Goal: Task Accomplishment & Management: Manage account settings

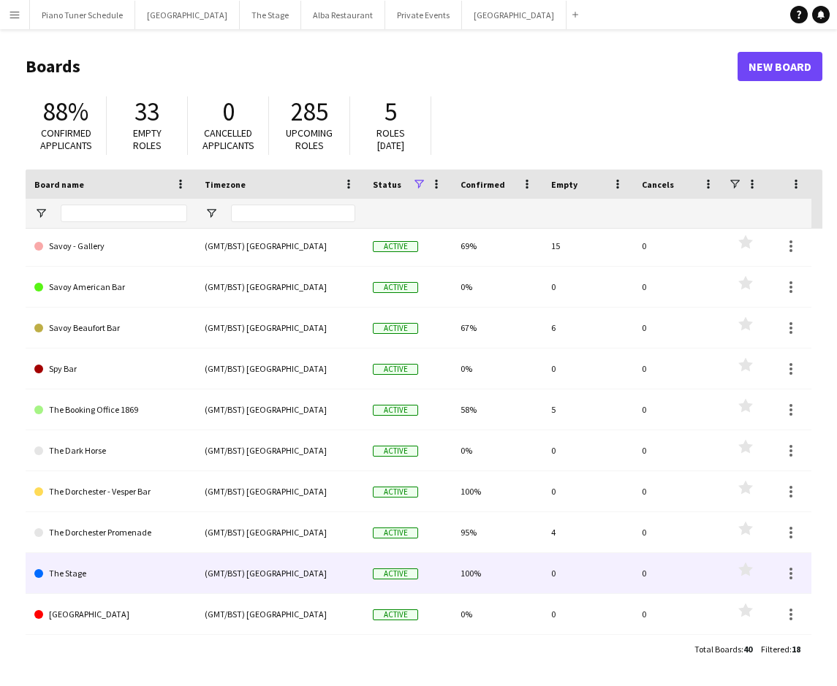
click at [113, 578] on link "The Stage" at bounding box center [110, 573] width 153 height 41
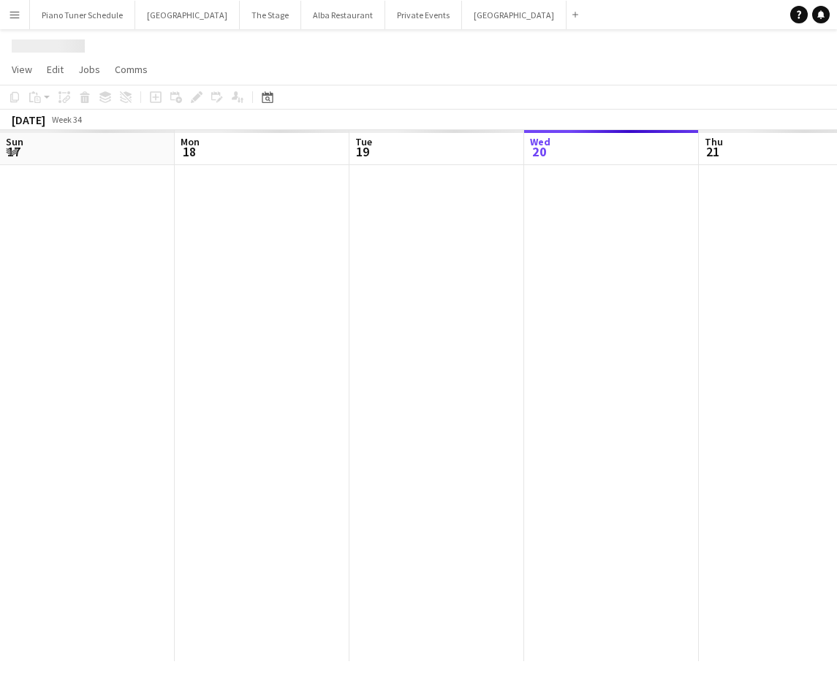
scroll to position [0, 349]
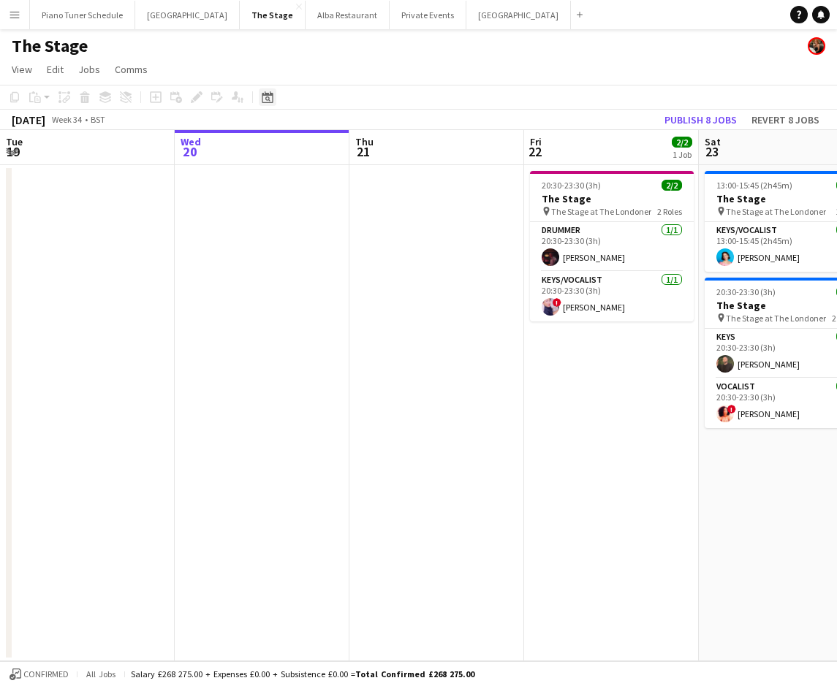
click at [272, 96] on icon "Date picker" at bounding box center [268, 97] width 12 height 12
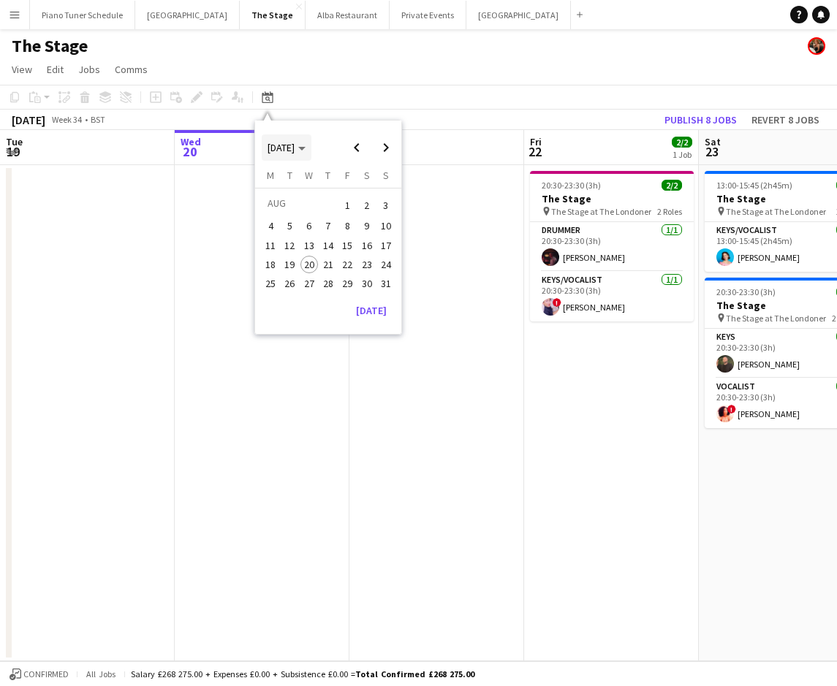
click at [295, 147] on span "[DATE]" at bounding box center [281, 147] width 27 height 13
click at [283, 214] on span "2024" at bounding box center [277, 223] width 30 height 18
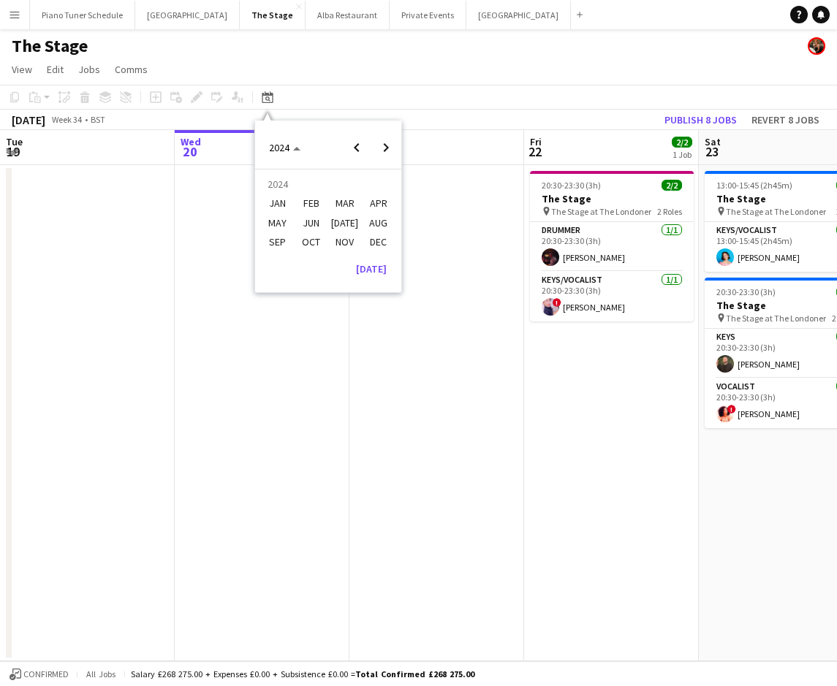
click at [384, 242] on span "DEC" at bounding box center [378, 242] width 30 height 18
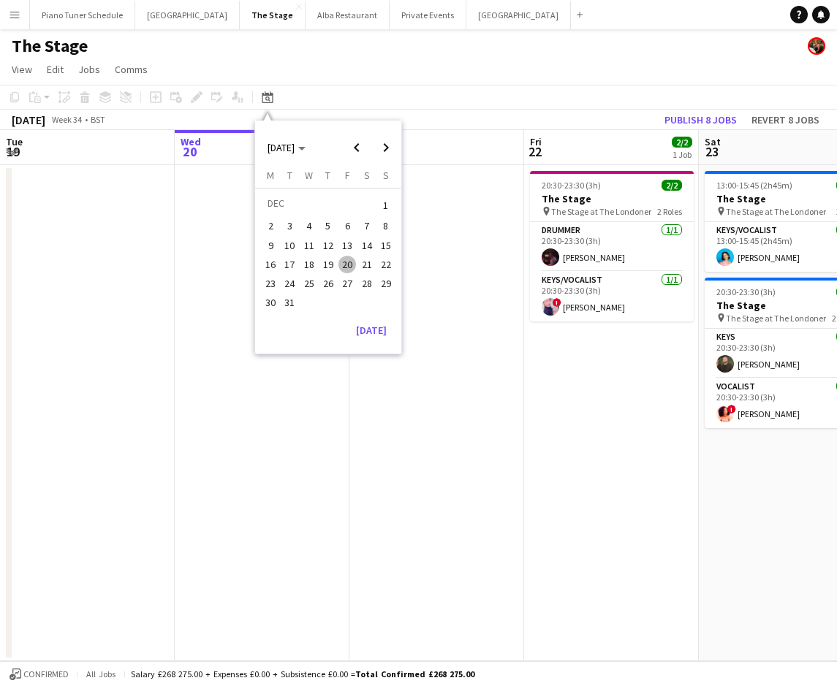
click at [305, 280] on span "25" at bounding box center [309, 284] width 18 height 18
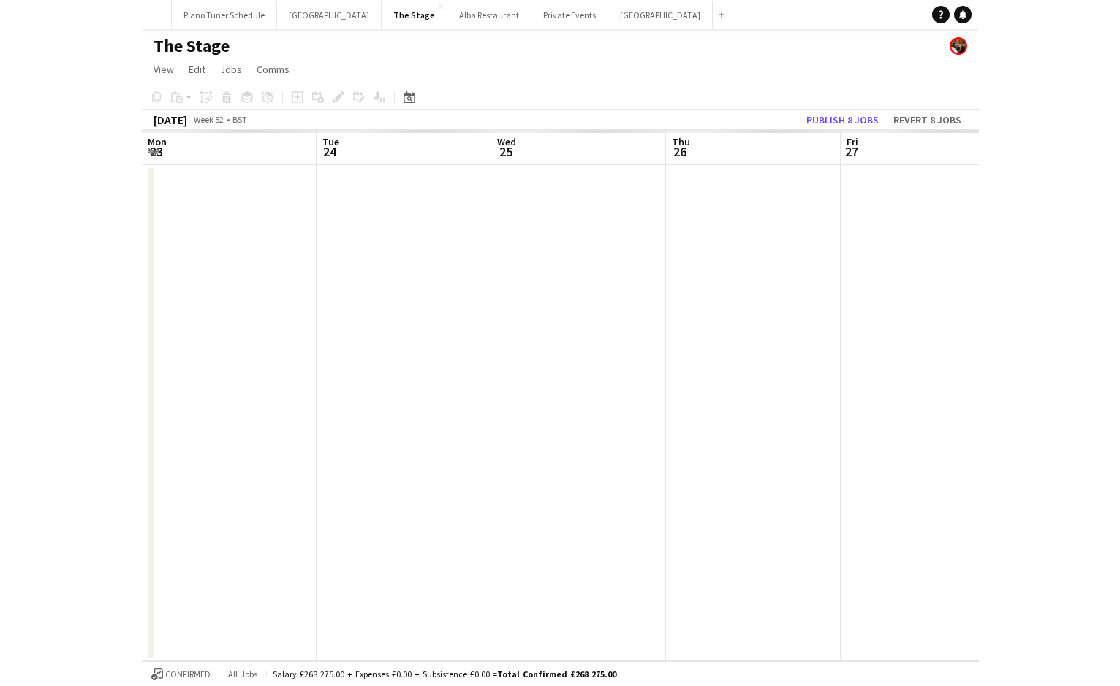
scroll to position [0, 503]
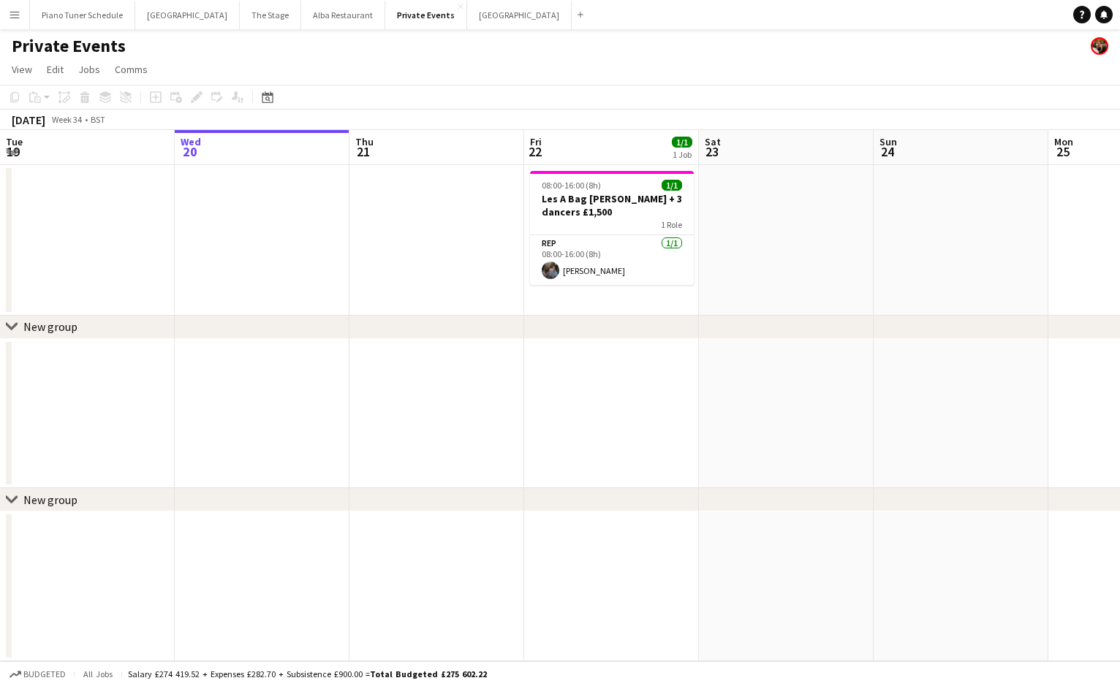
click at [15, 14] on app-icon "Menu" at bounding box center [15, 15] width 12 height 12
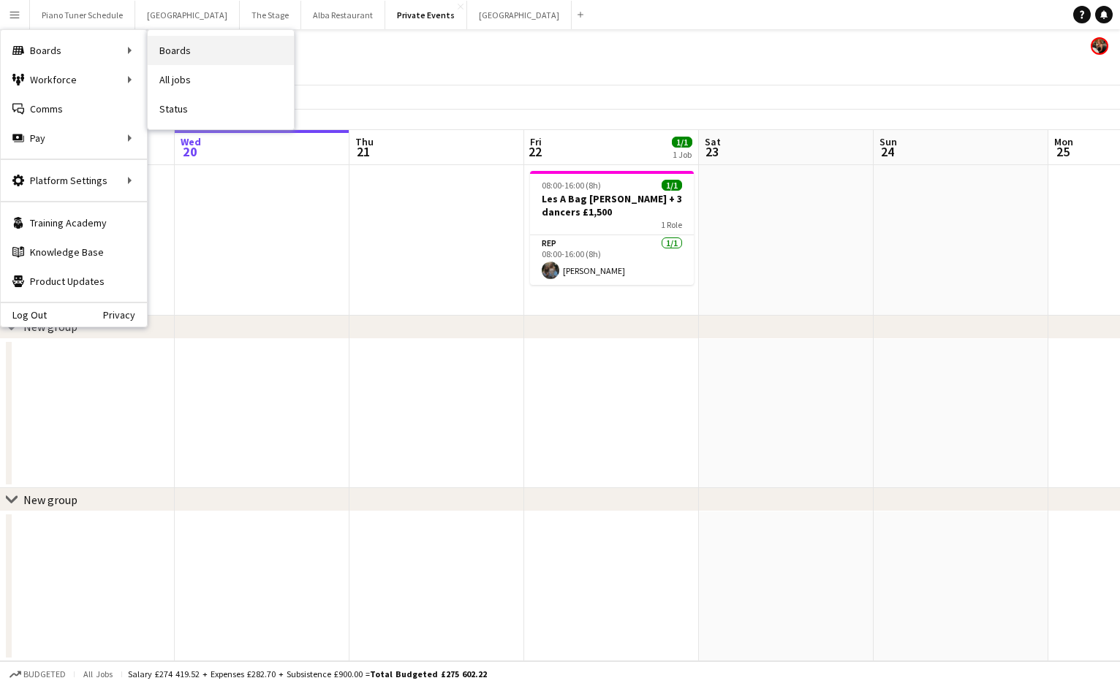
click at [173, 48] on link "Boards" at bounding box center [221, 50] width 146 height 29
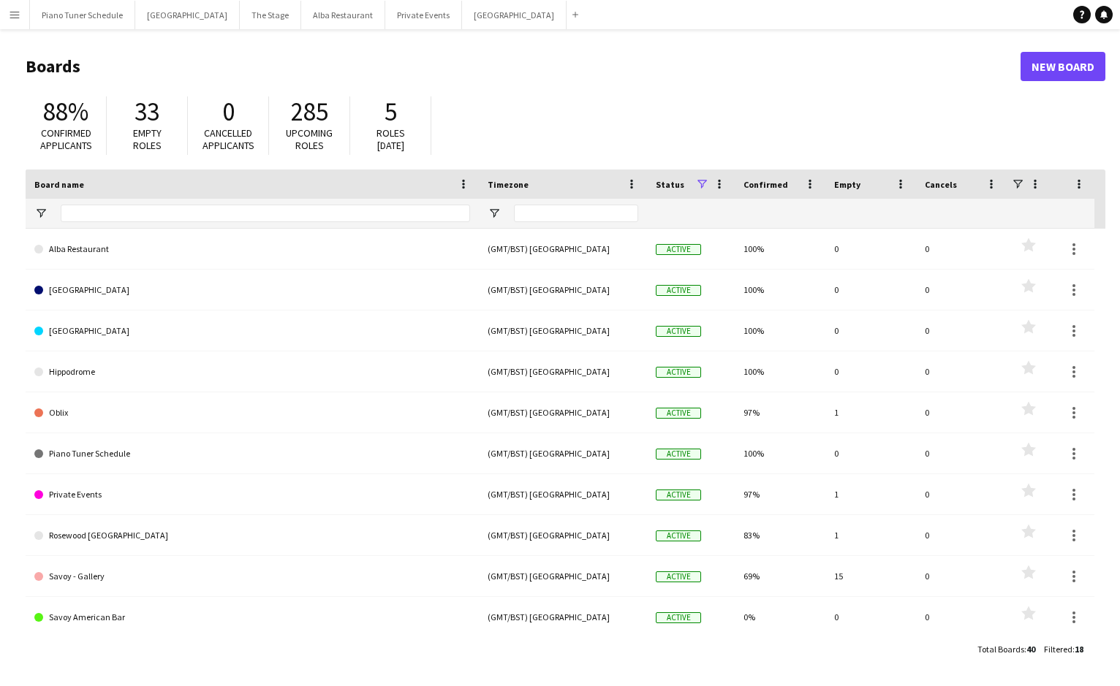
click at [18, 23] on button "Menu" at bounding box center [14, 14] width 29 height 29
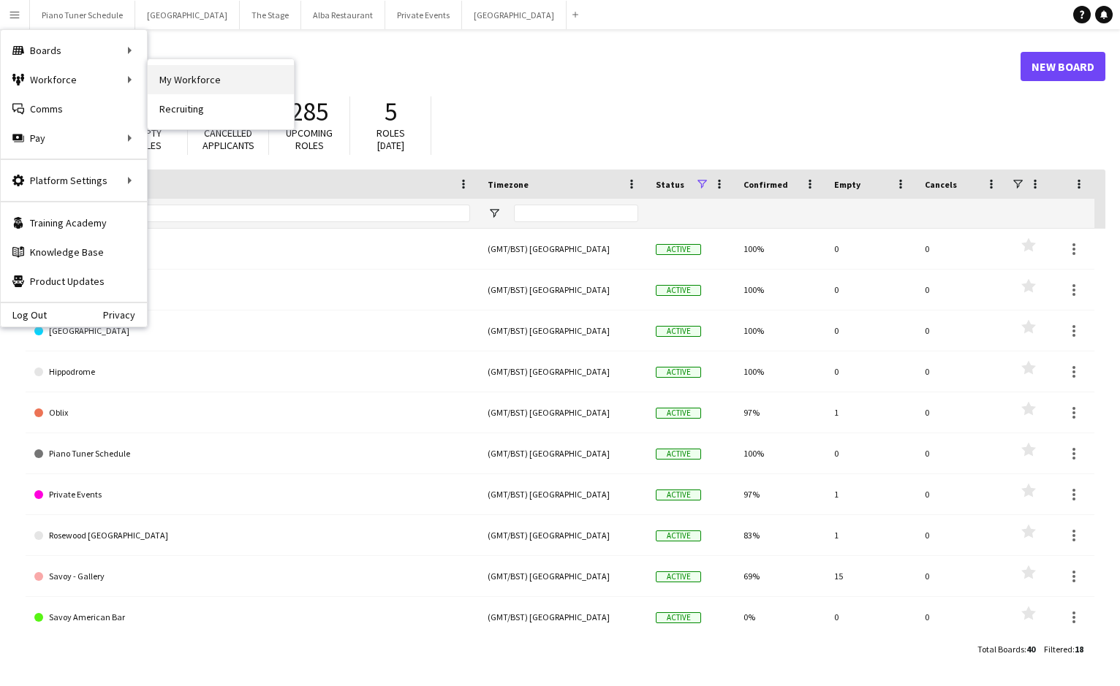
click at [178, 90] on link "My Workforce" at bounding box center [221, 79] width 146 height 29
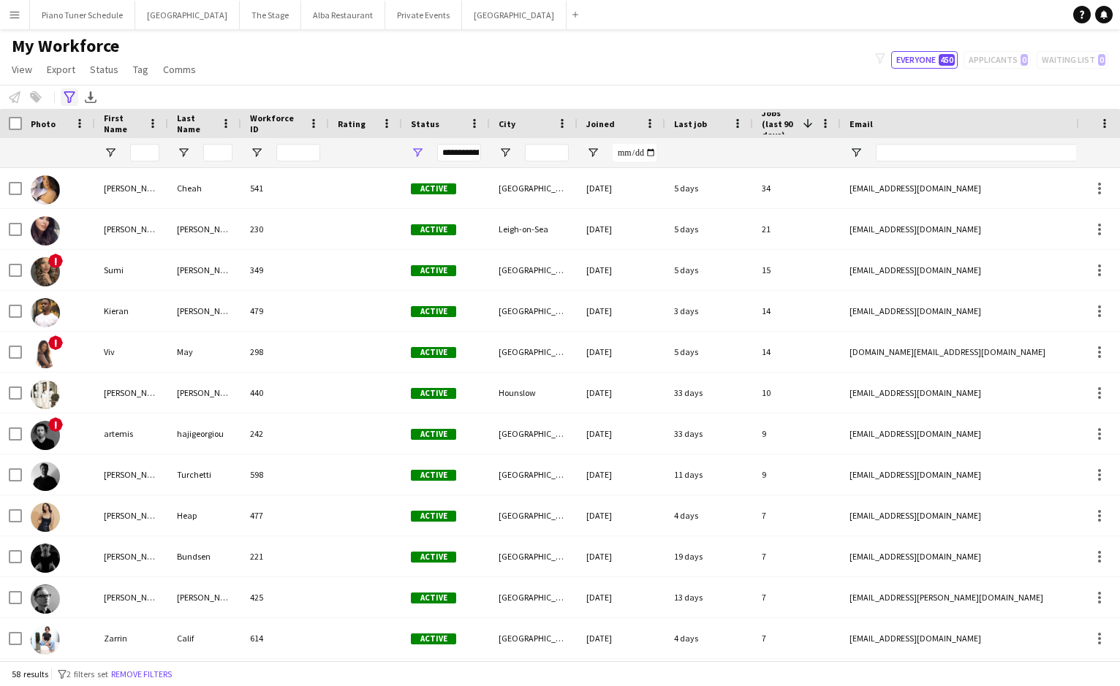
click at [70, 94] on icon "Advanced filters" at bounding box center [70, 97] width 12 height 12
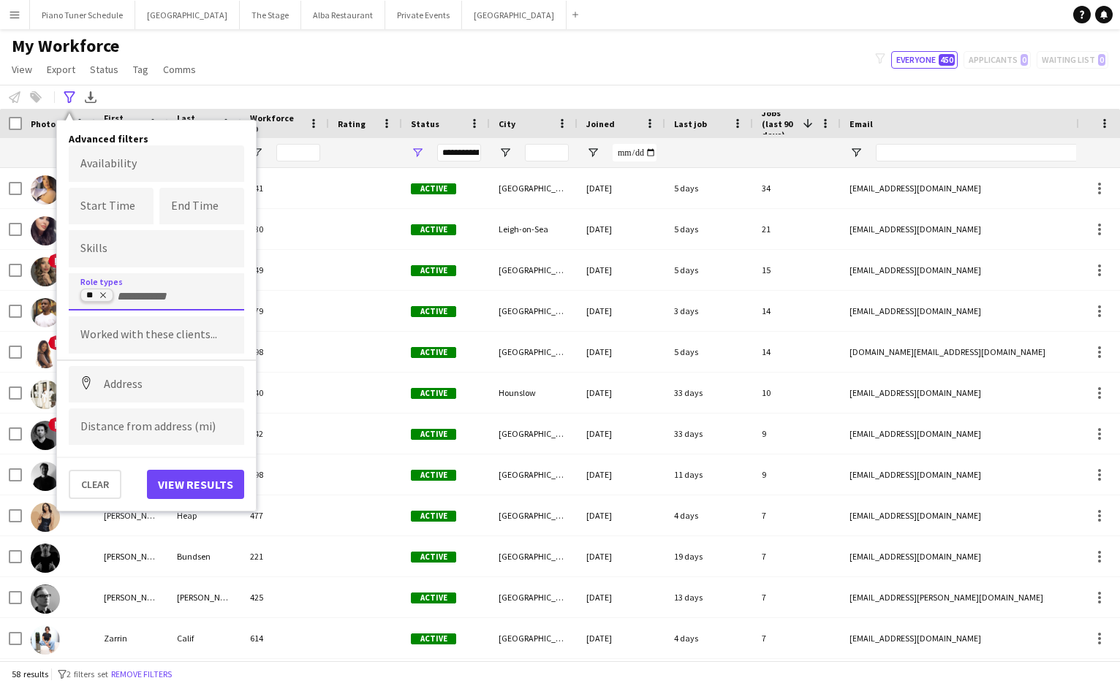
click at [105, 298] on icon "Remove tag" at bounding box center [103, 295] width 9 height 9
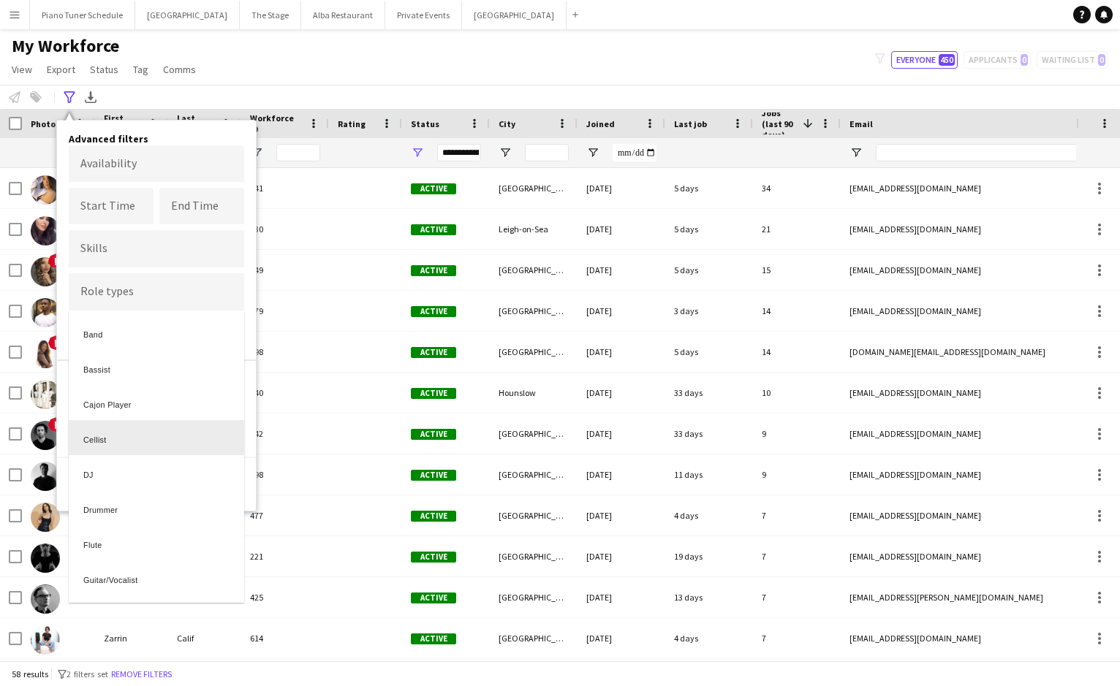
click at [340, 80] on div at bounding box center [560, 343] width 1120 height 686
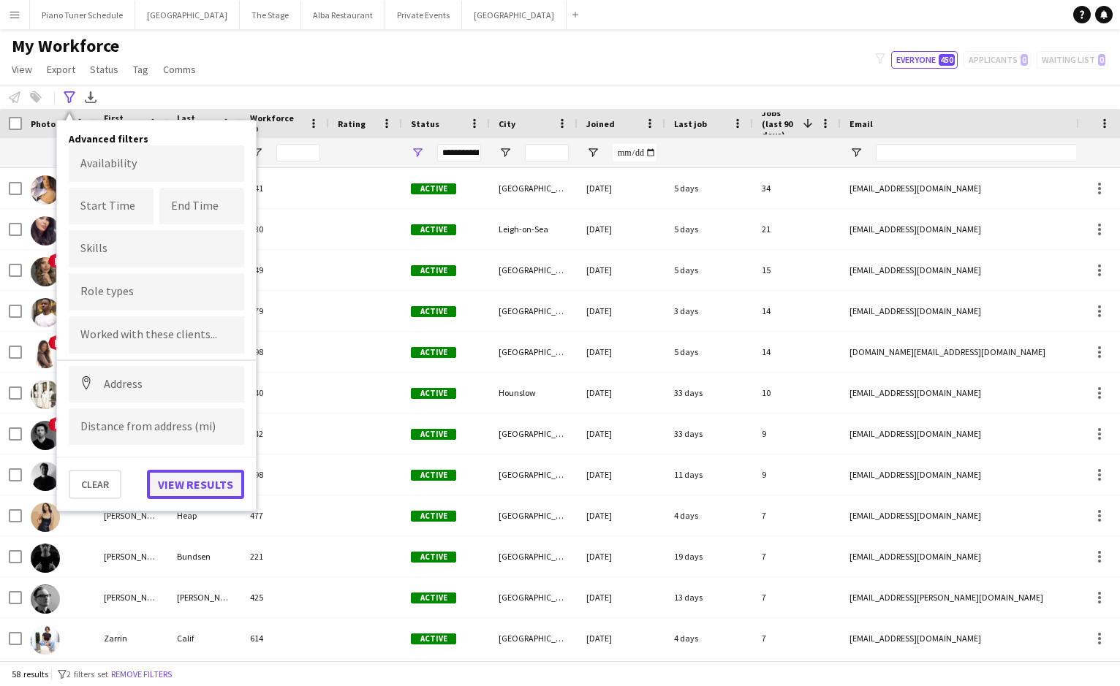
click at [191, 482] on button "View results" at bounding box center [195, 484] width 97 height 29
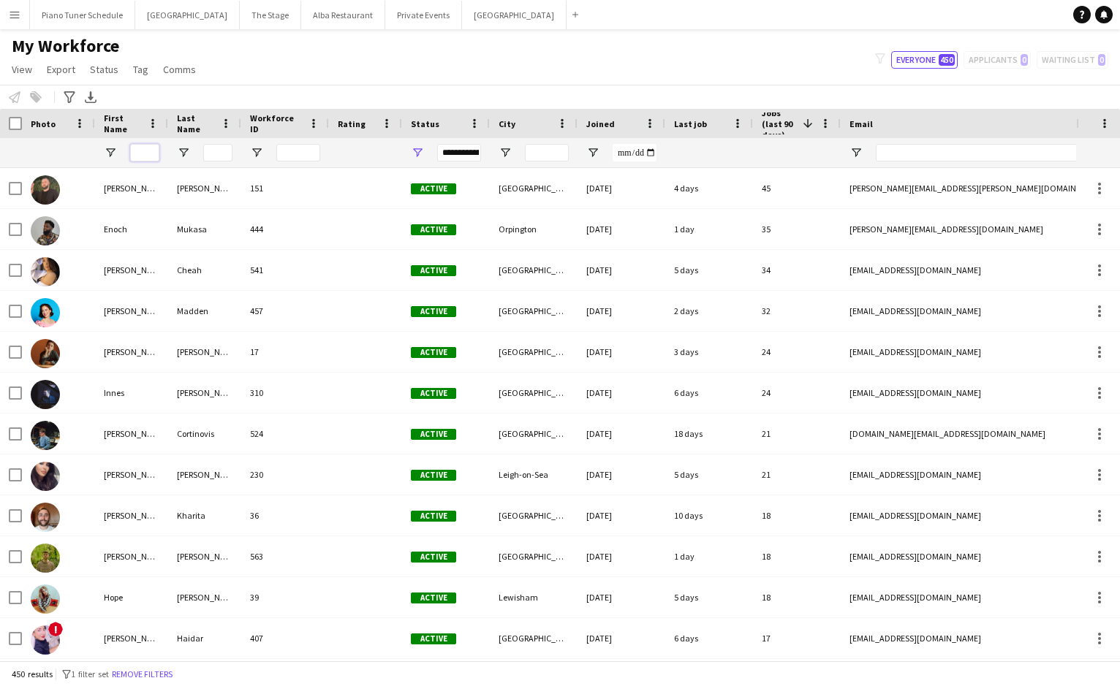
click at [146, 153] on input "First Name Filter Input" at bounding box center [144, 153] width 29 height 18
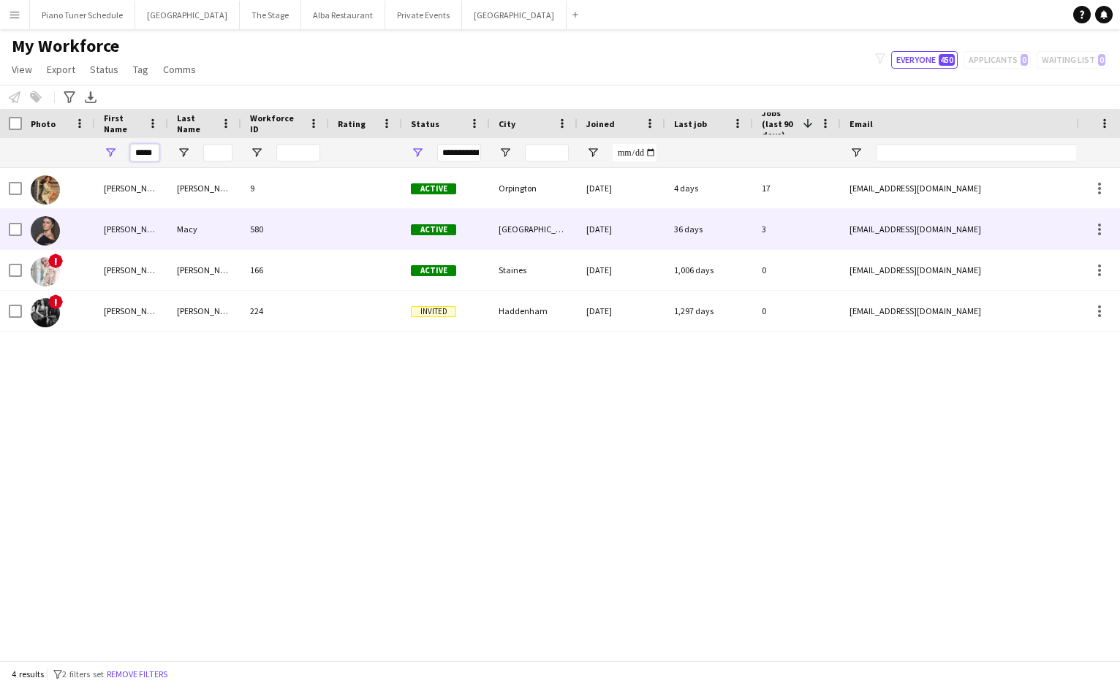
type input "*****"
click at [144, 233] on div "Laura" at bounding box center [131, 229] width 73 height 40
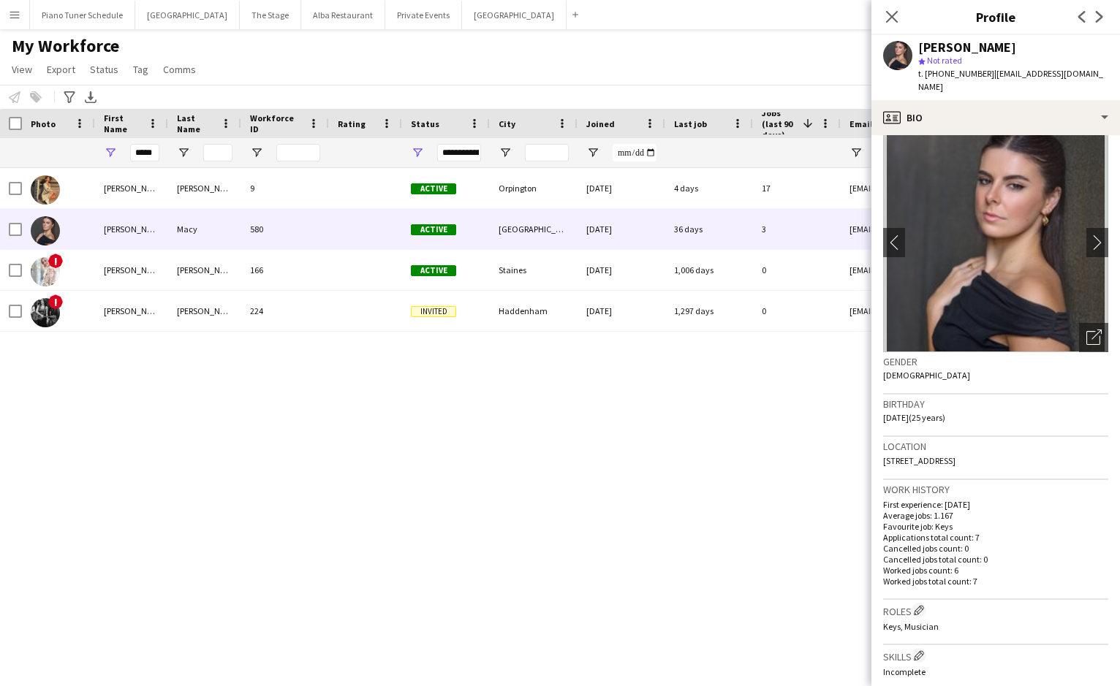
scroll to position [16, 0]
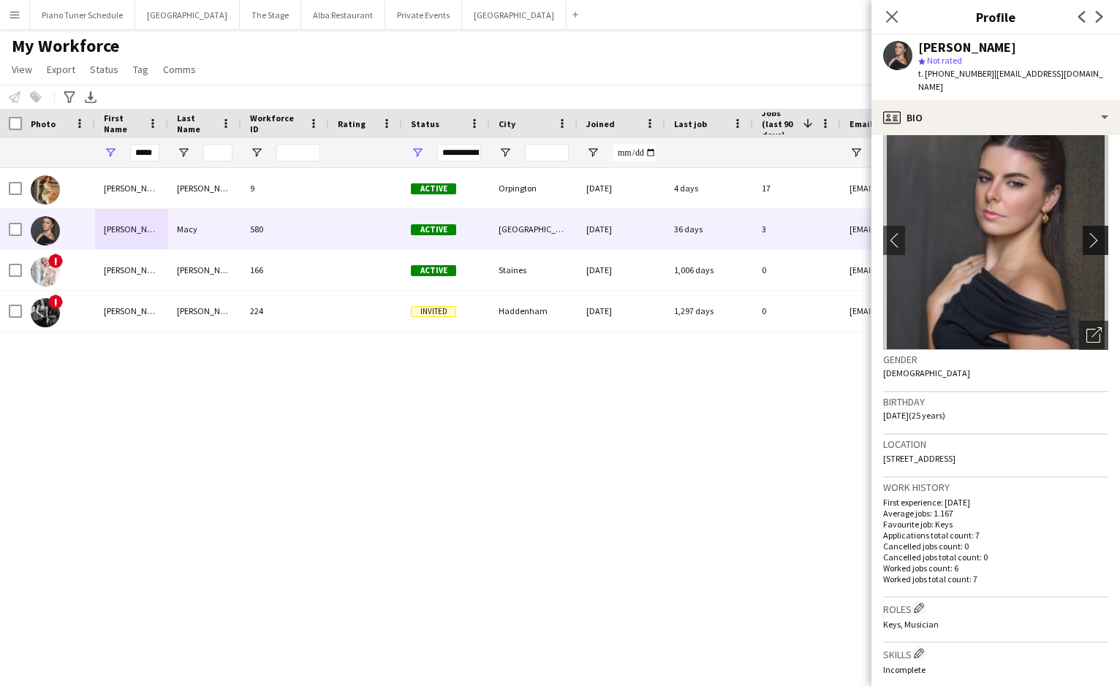
click at [1087, 232] on app-icon "chevron-right" at bounding box center [1097, 239] width 23 height 15
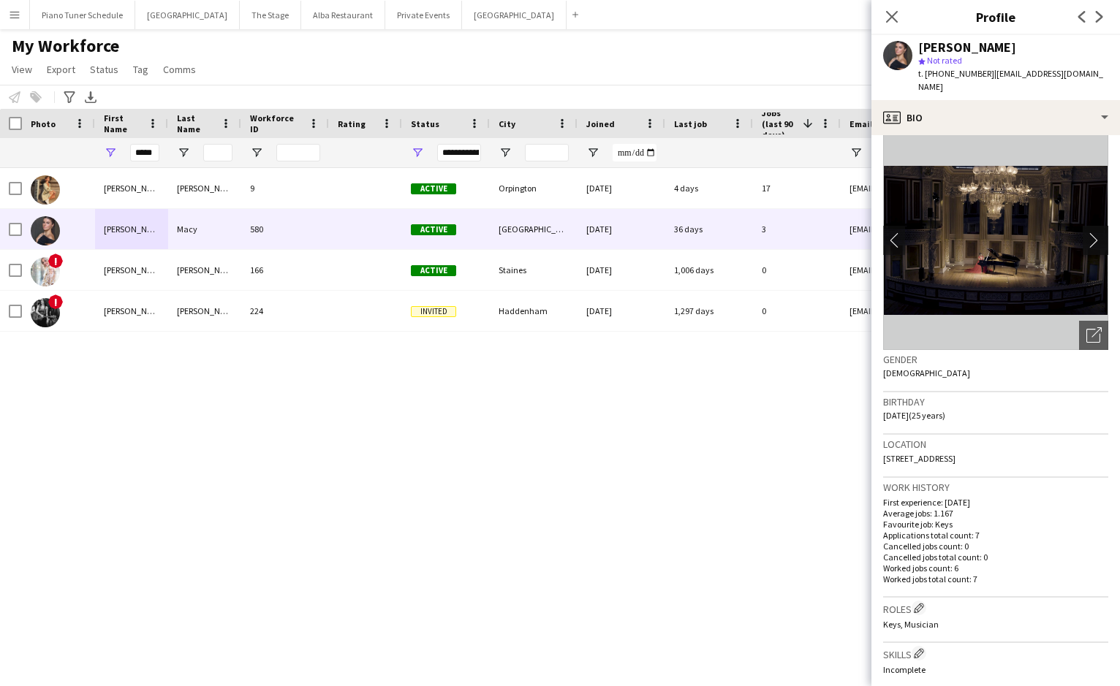
click at [1087, 232] on app-icon "chevron-right" at bounding box center [1097, 239] width 23 height 15
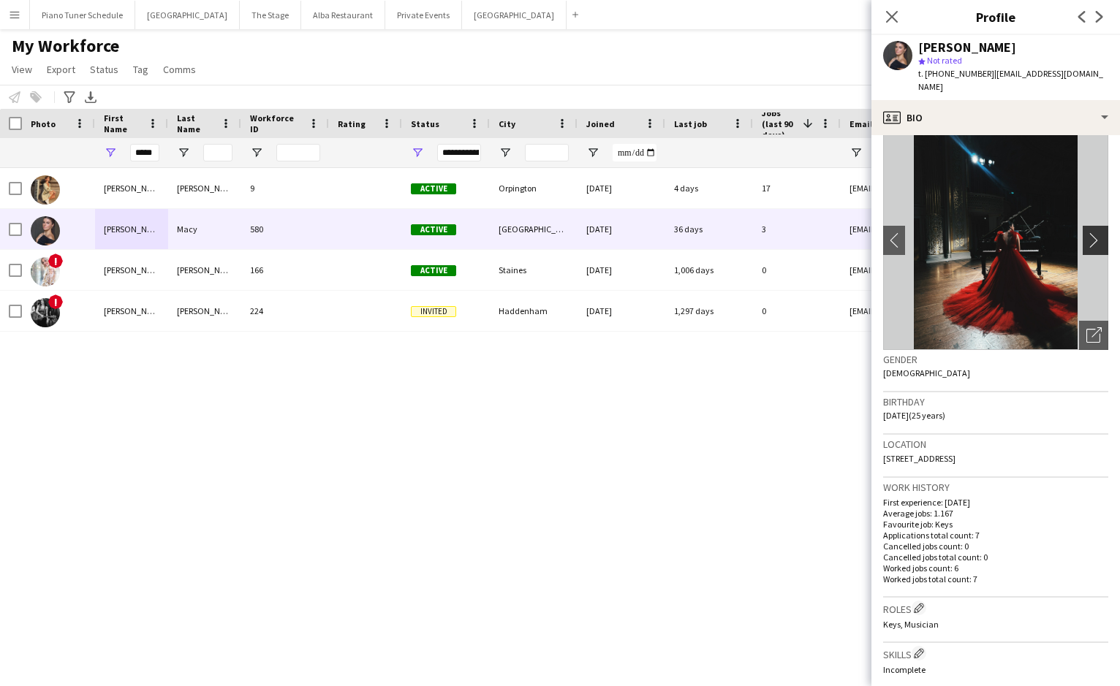
click at [1093, 232] on app-icon "chevron-right" at bounding box center [1097, 239] width 23 height 15
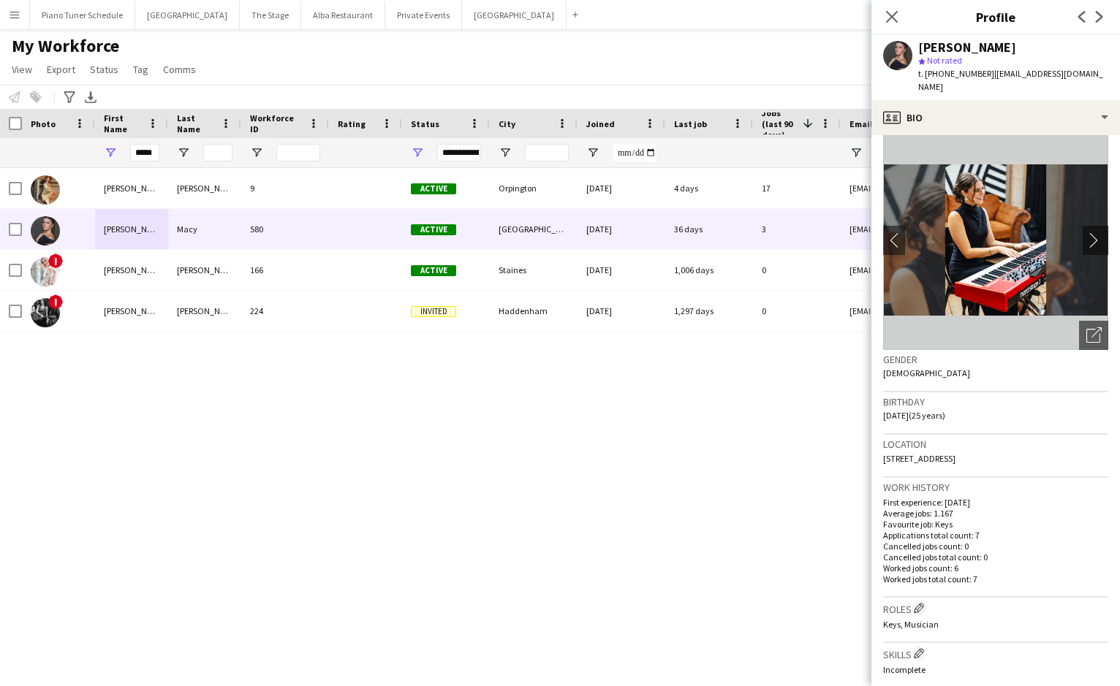
click at [1093, 232] on app-icon "chevron-right" at bounding box center [1097, 239] width 23 height 15
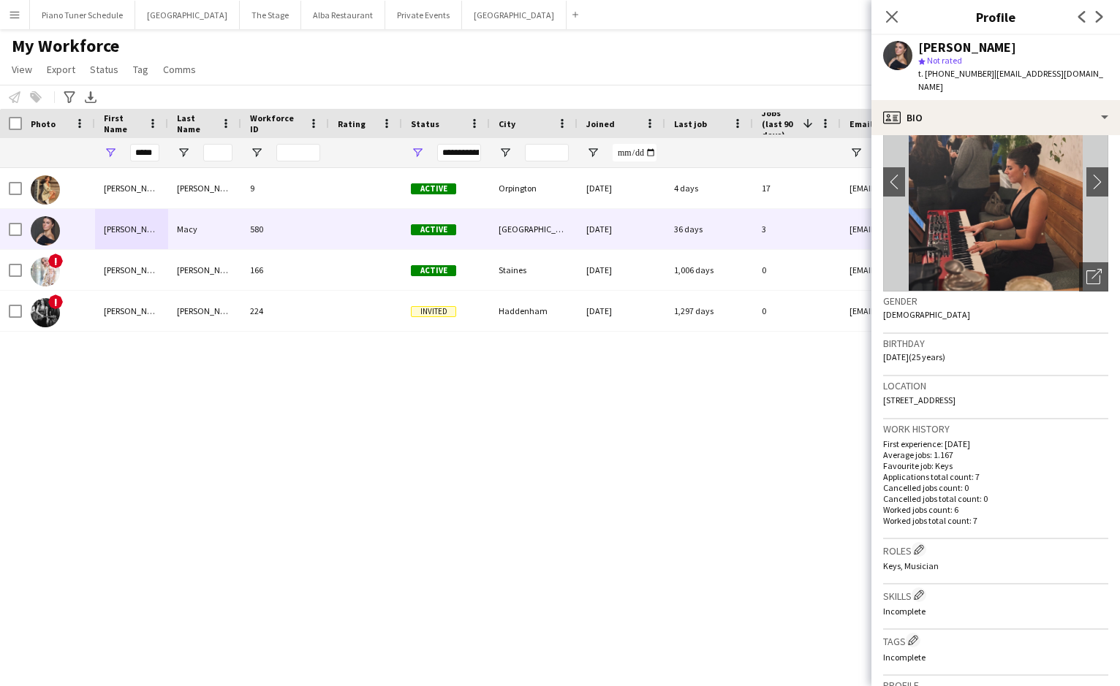
scroll to position [76, 0]
click at [1093, 173] on app-icon "chevron-right" at bounding box center [1097, 180] width 23 height 15
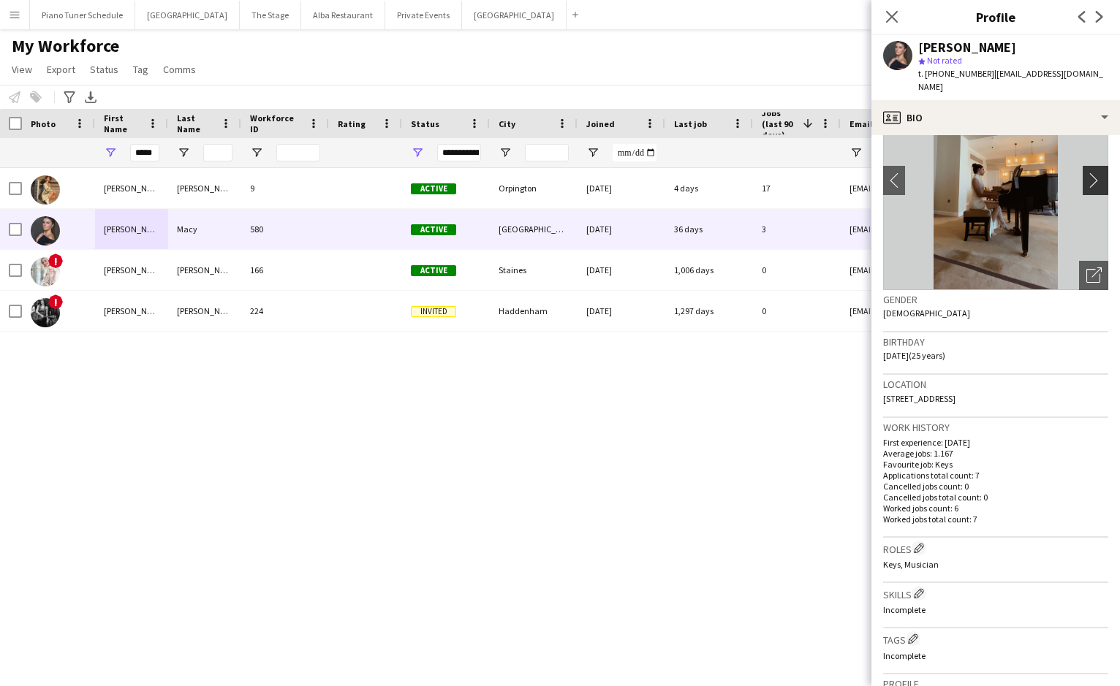
click at [1093, 173] on app-icon "chevron-right" at bounding box center [1097, 180] width 23 height 15
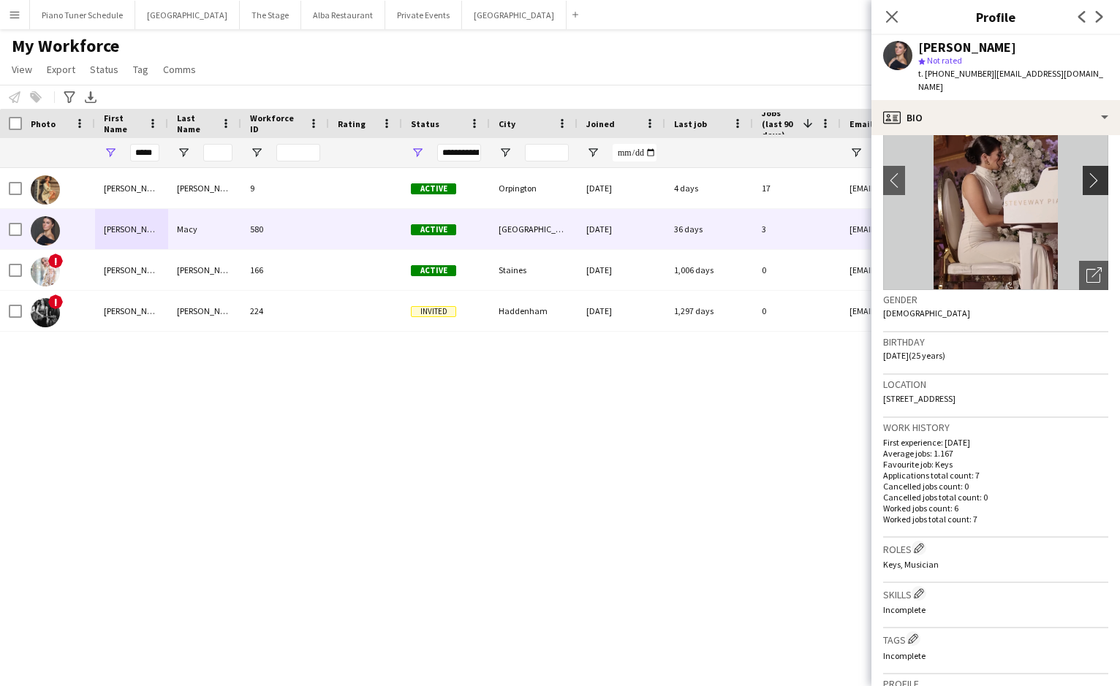
click at [1093, 173] on app-icon "chevron-right" at bounding box center [1097, 180] width 23 height 15
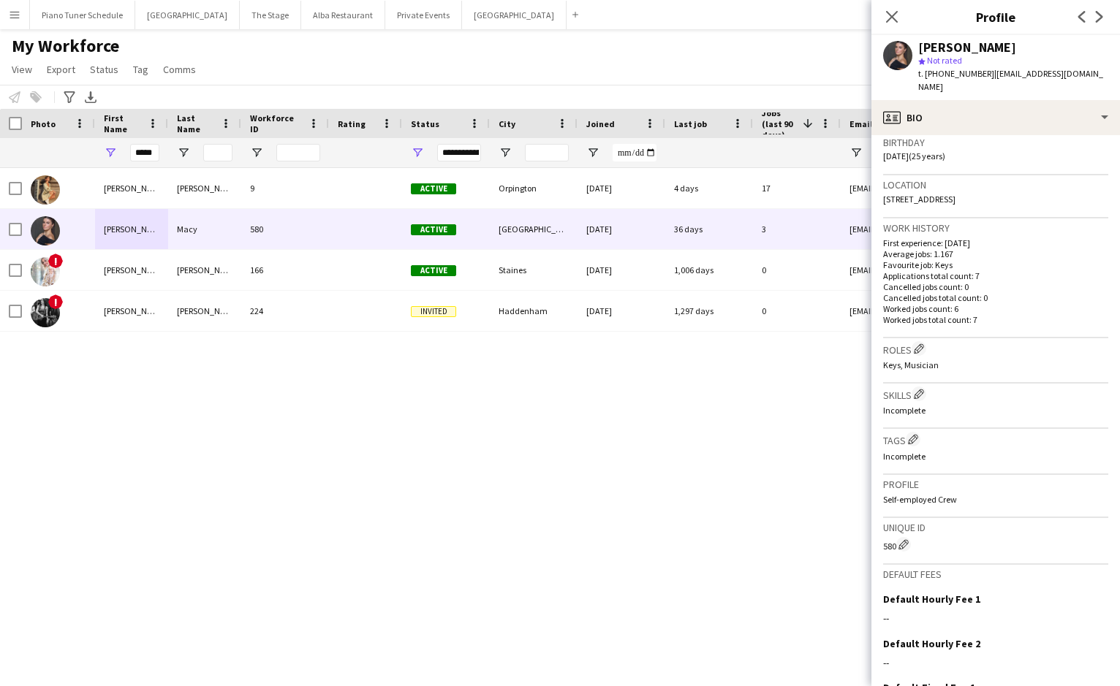
scroll to position [0, 0]
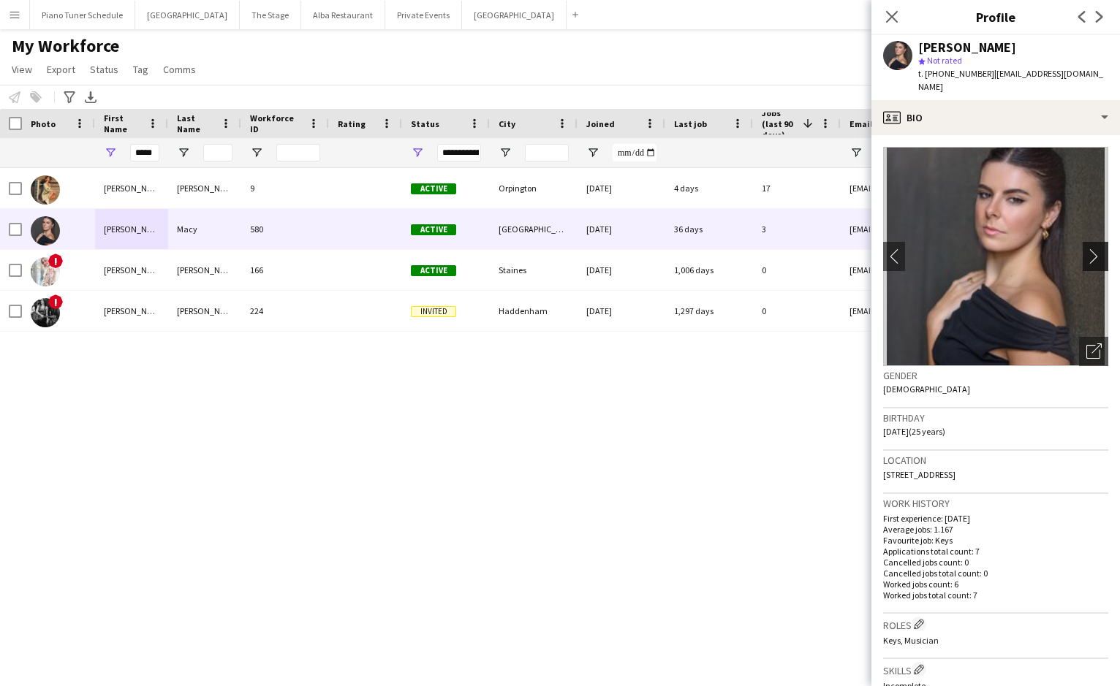
click at [1092, 249] on app-icon "chevron-right" at bounding box center [1097, 256] width 23 height 15
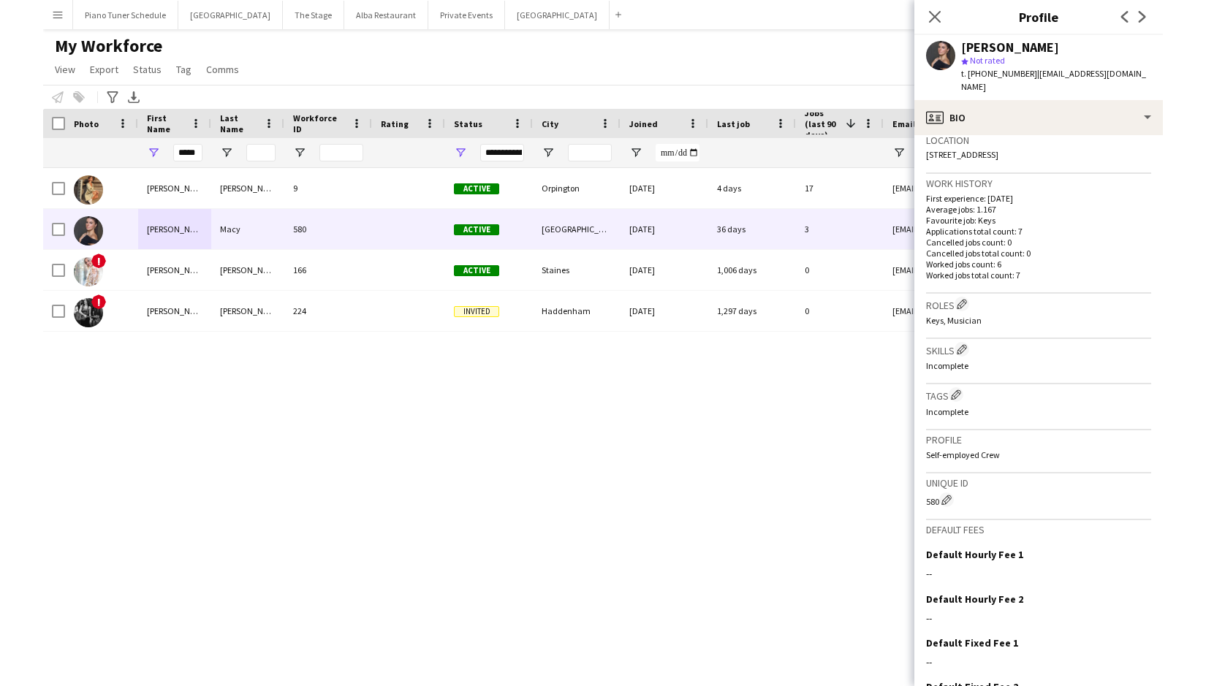
scroll to position [399, 0]
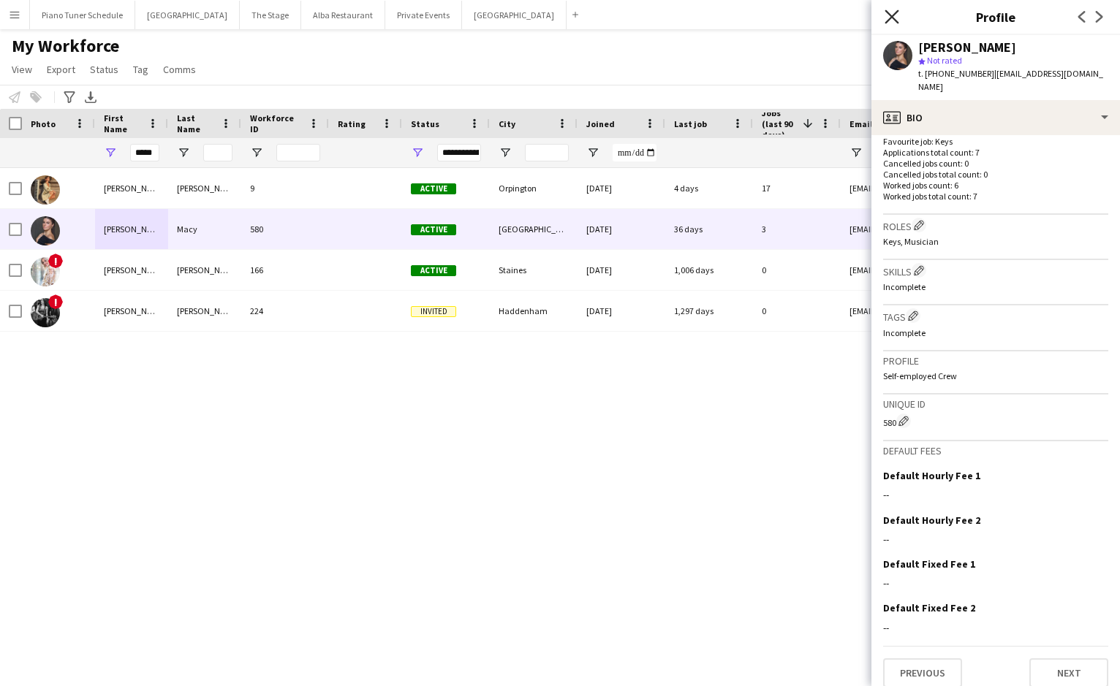
click at [894, 17] on icon "Close pop-in" at bounding box center [891, 17] width 14 height 14
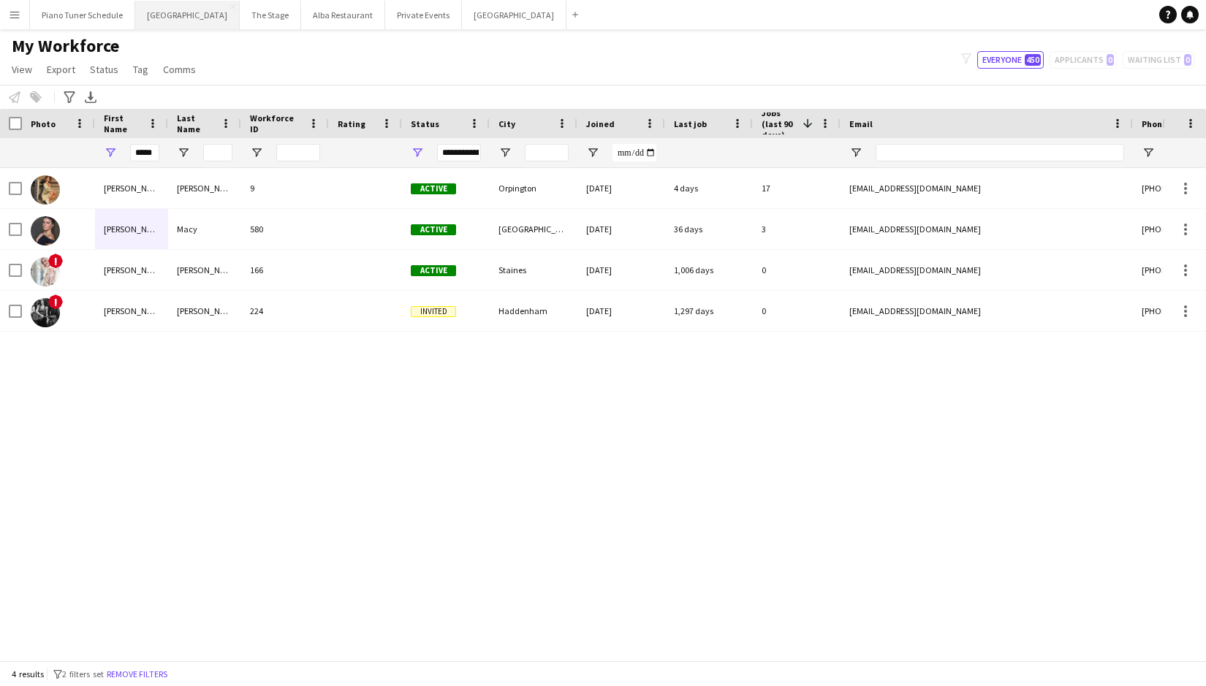
click at [156, 9] on button "Wembley Stadium Close" at bounding box center [187, 15] width 105 height 29
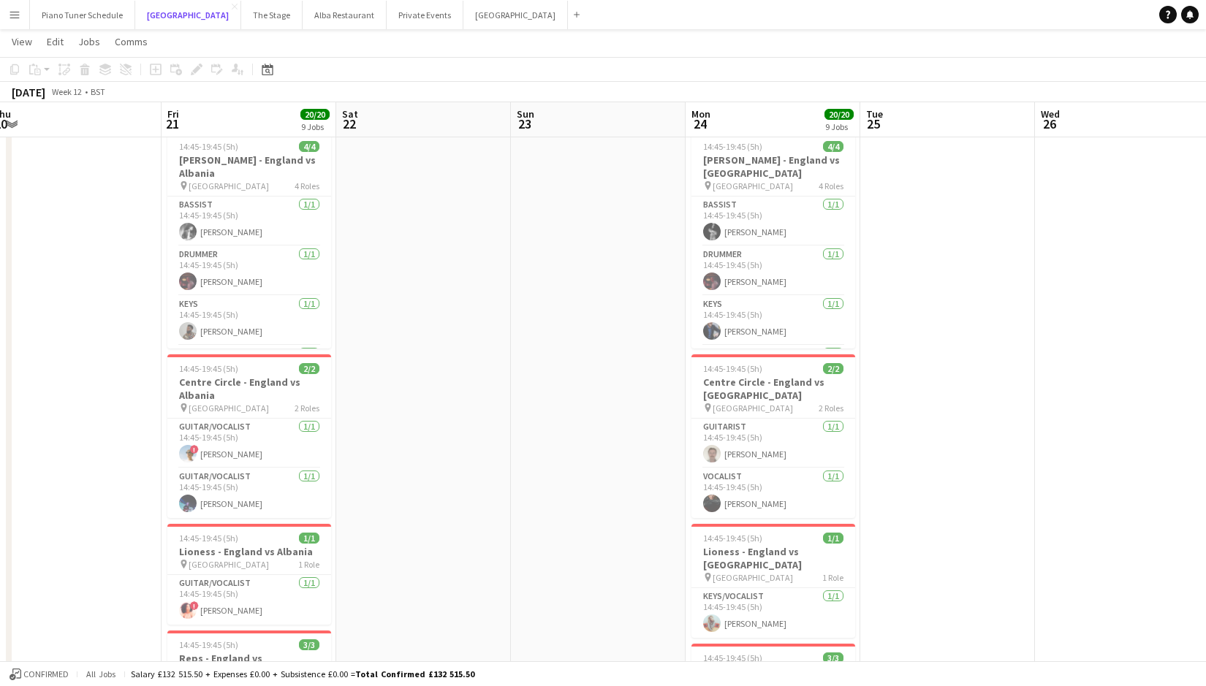
scroll to position [0, 379]
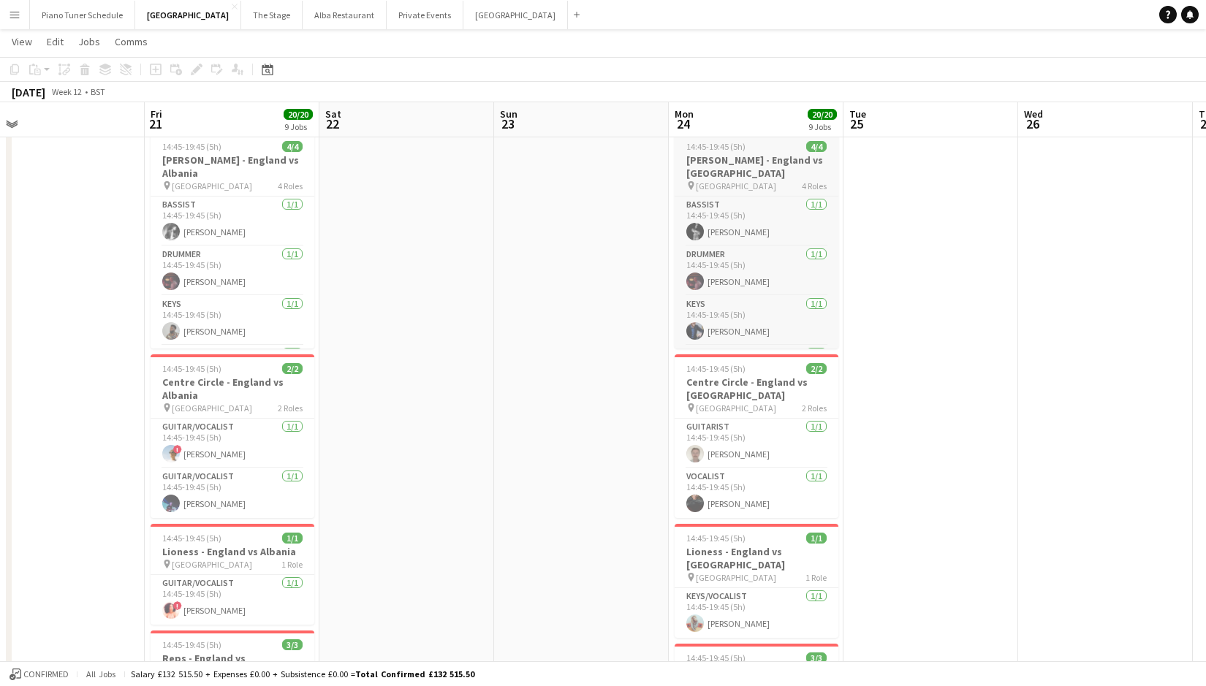
click at [721, 170] on h3 "Bobby Moore - England vs Latvia" at bounding box center [757, 166] width 164 height 26
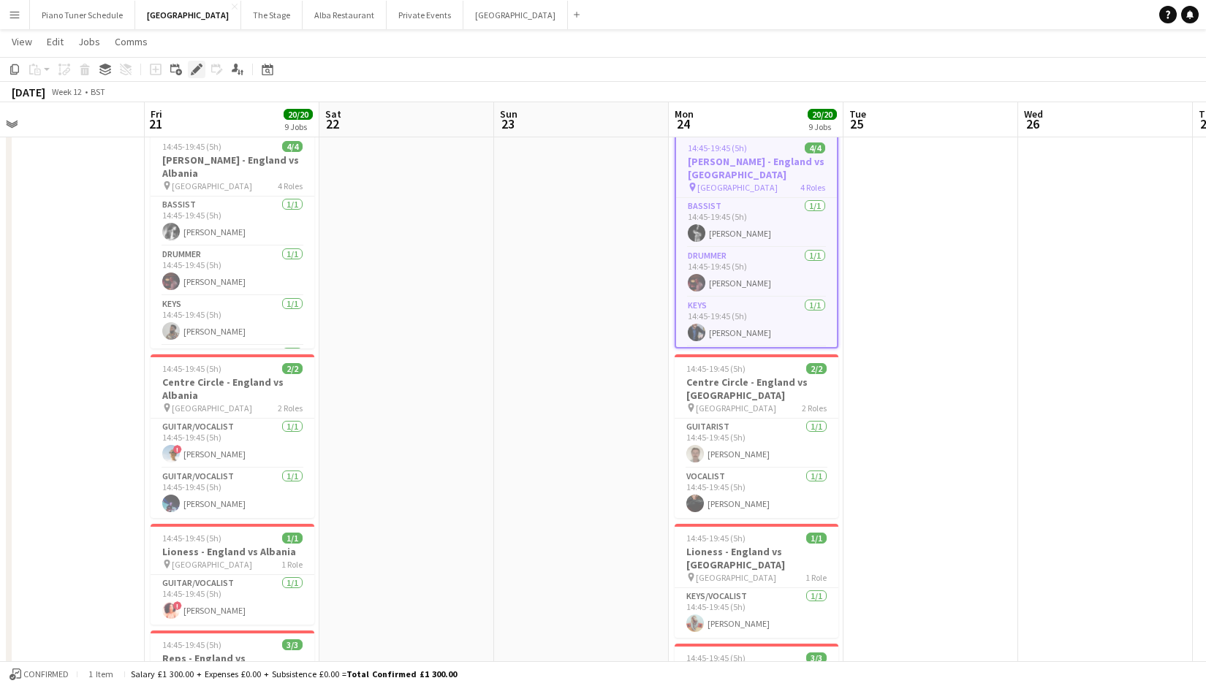
click at [199, 75] on div "Edit" at bounding box center [197, 70] width 18 height 18
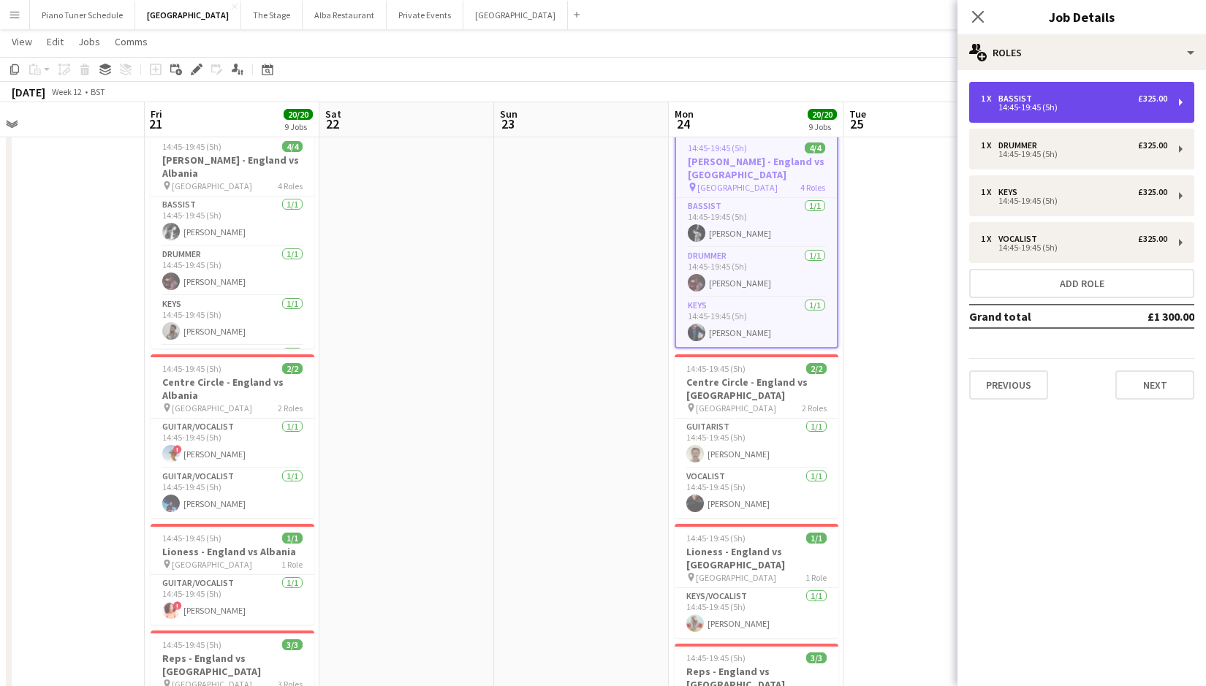
click at [1079, 106] on div "14:45-19:45 (5h)" at bounding box center [1074, 107] width 186 height 7
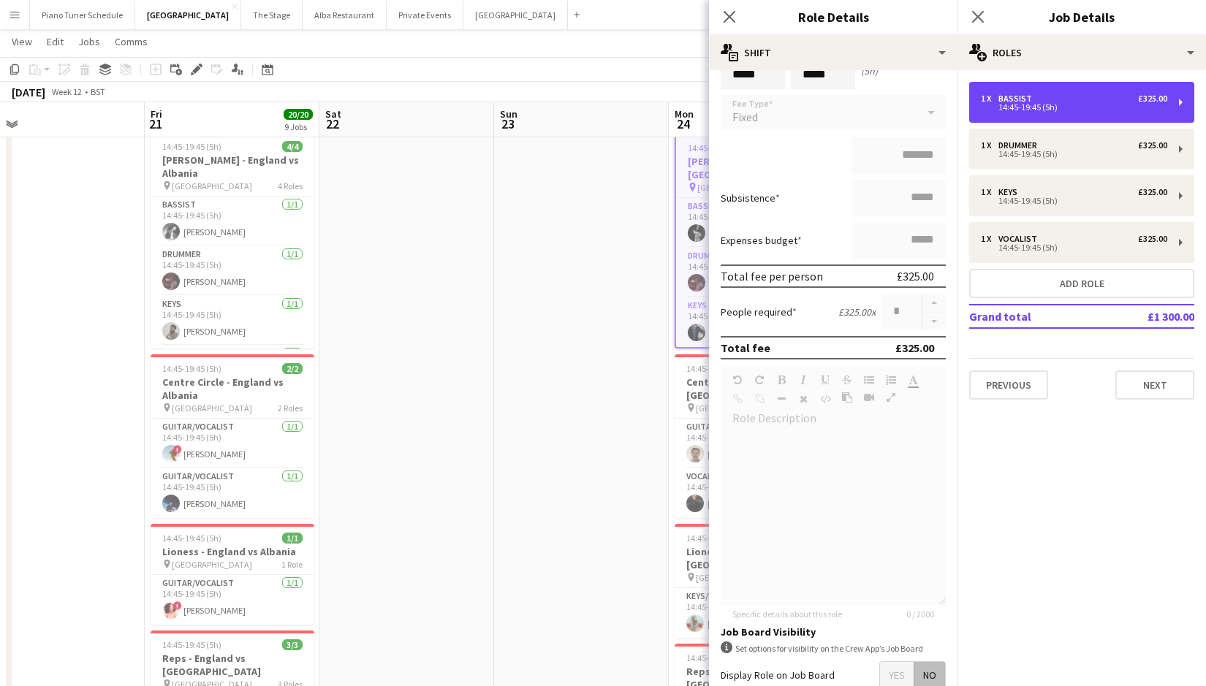
scroll to position [220, 0]
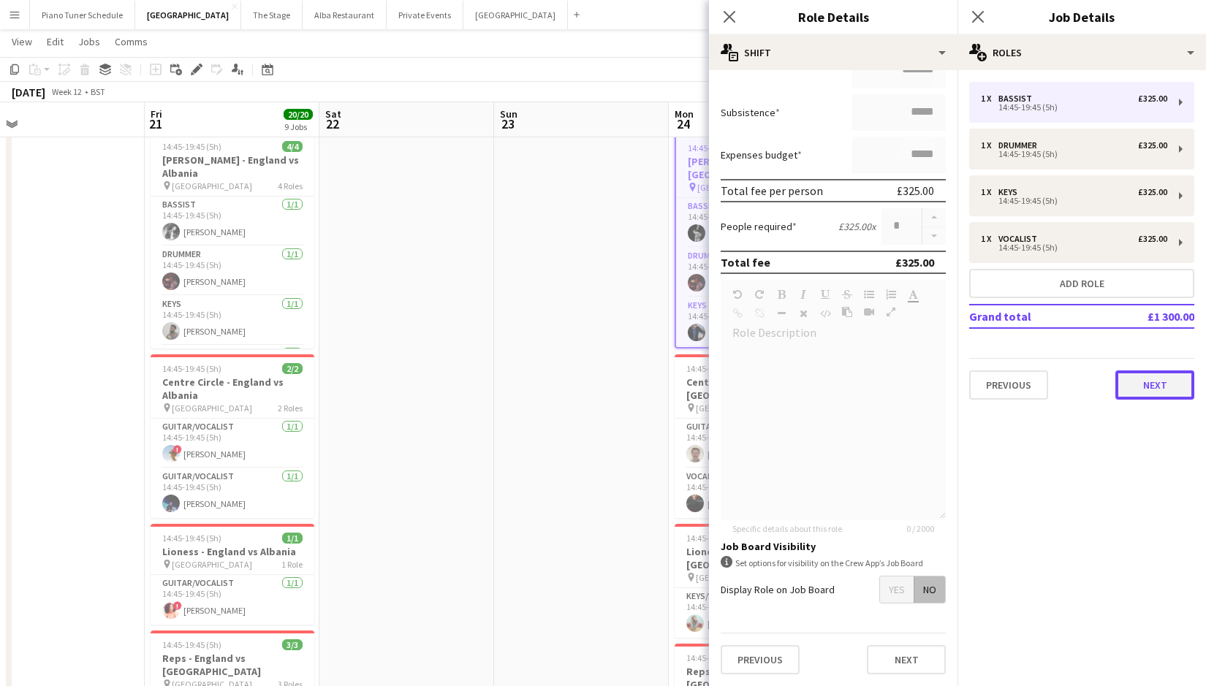
click at [1119, 389] on button "Next" at bounding box center [1154, 385] width 79 height 29
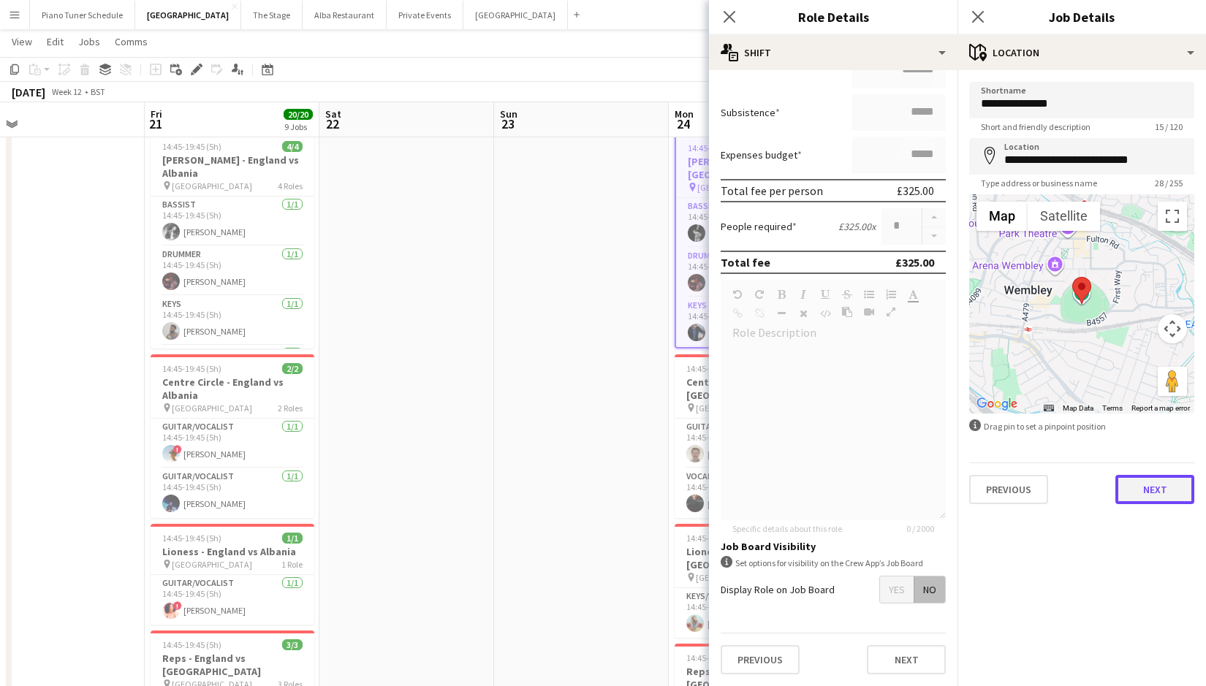
click at [1119, 483] on button "Next" at bounding box center [1154, 489] width 79 height 29
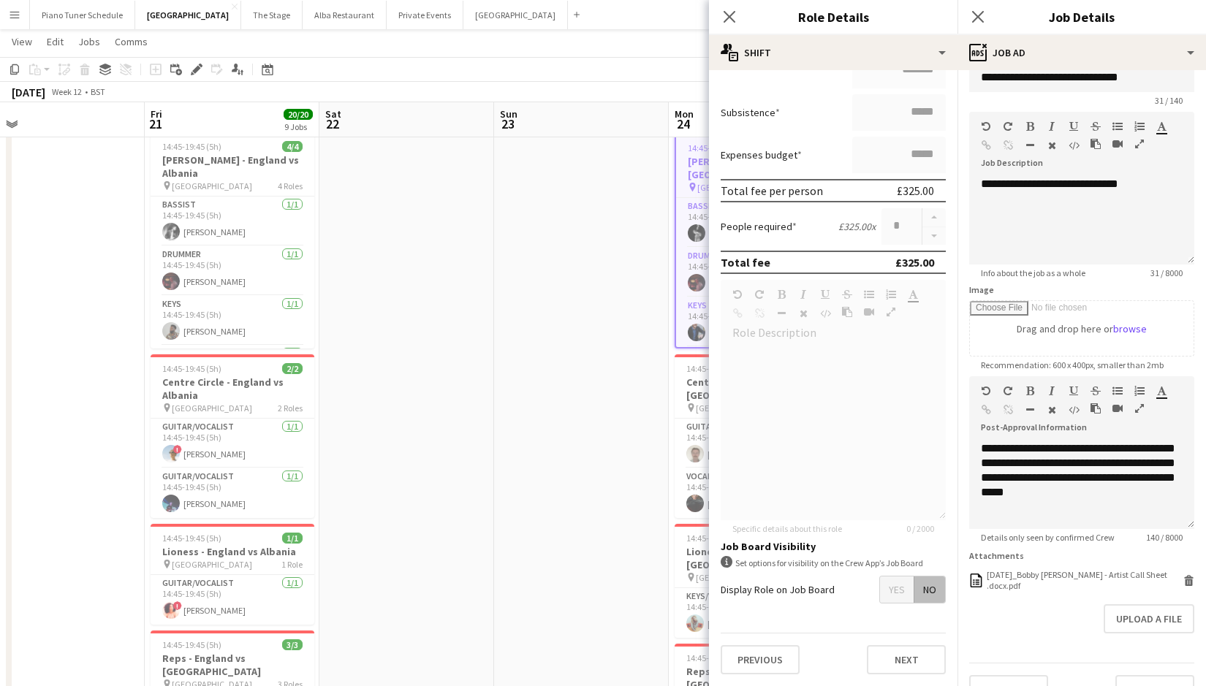
scroll to position [48, 0]
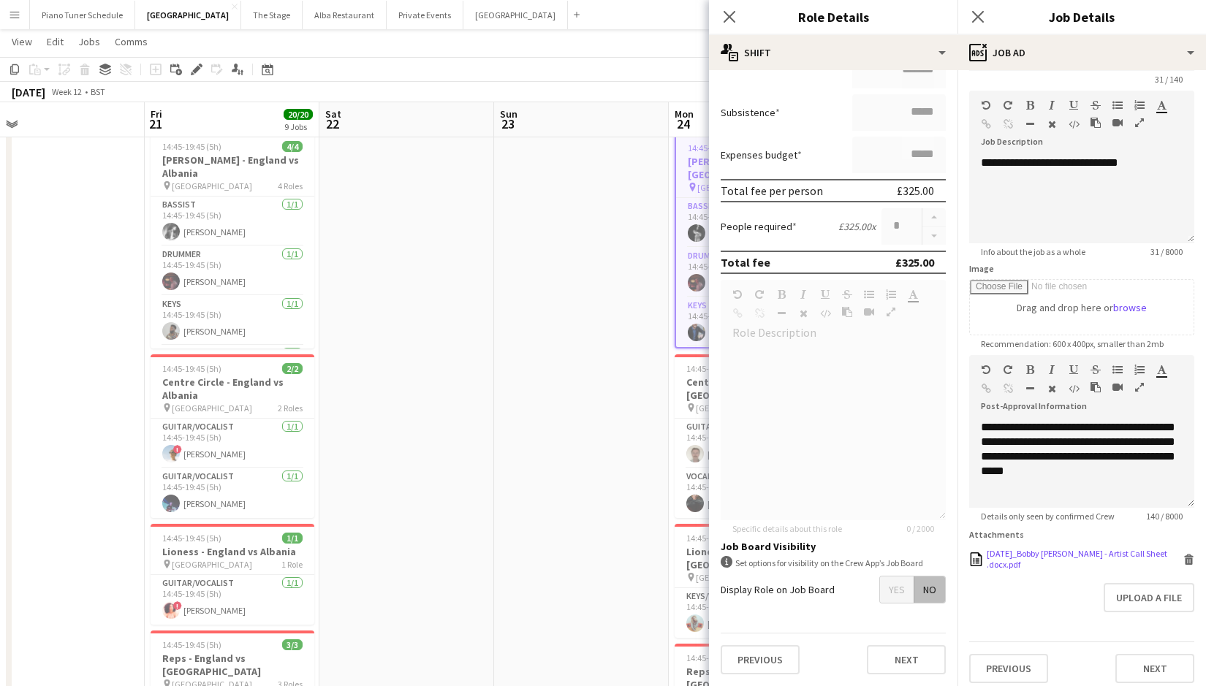
click at [1081, 553] on div "24.03.2025_Bobby Moore - Artist Call Sheet .docx.pdf" at bounding box center [1083, 559] width 193 height 22
